Goal: Transaction & Acquisition: Download file/media

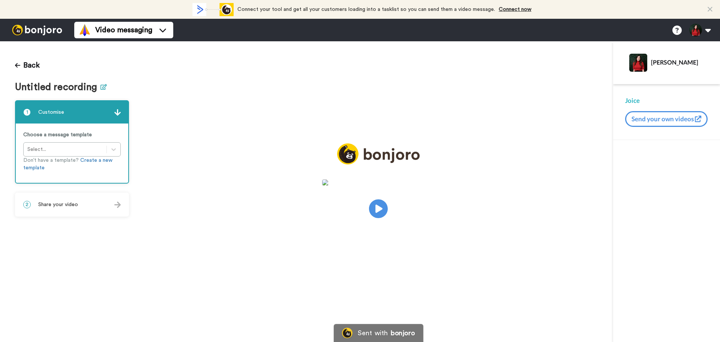
click at [101, 85] on icon at bounding box center [104, 87] width 6 height 6
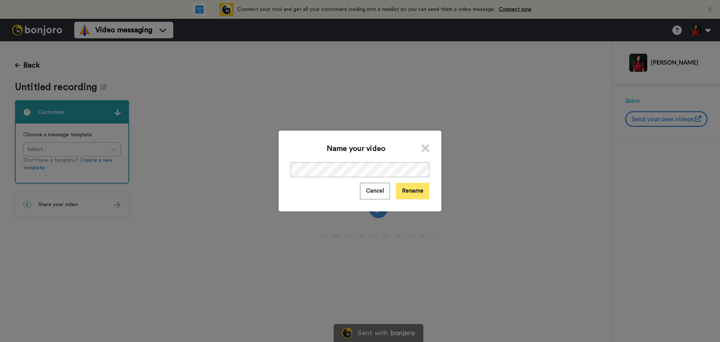
click at [412, 191] on button "Rename" at bounding box center [412, 191] width 33 height 16
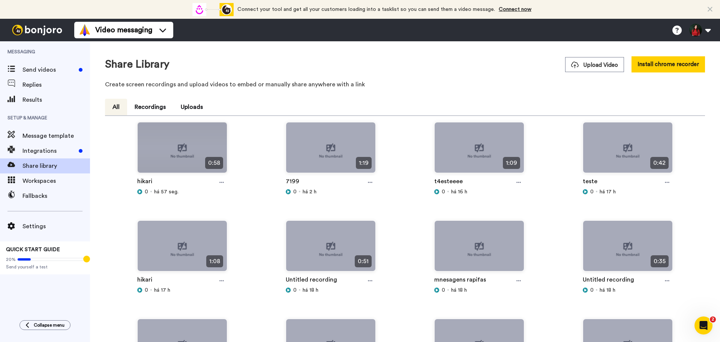
click at [223, 183] on div at bounding box center [221, 182] width 11 height 11
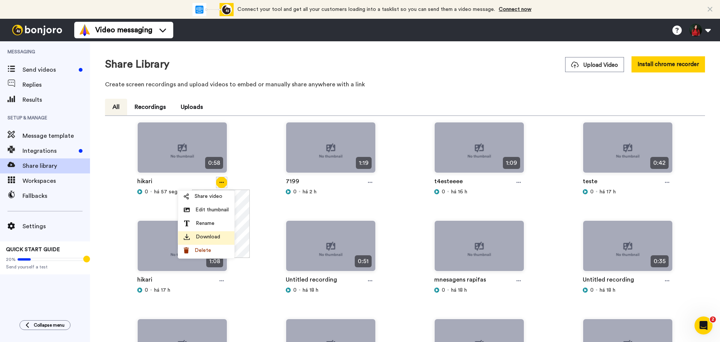
click at [218, 240] on span "Download" at bounding box center [208, 237] width 24 height 8
